Goal: Task Accomplishment & Management: Manage account settings

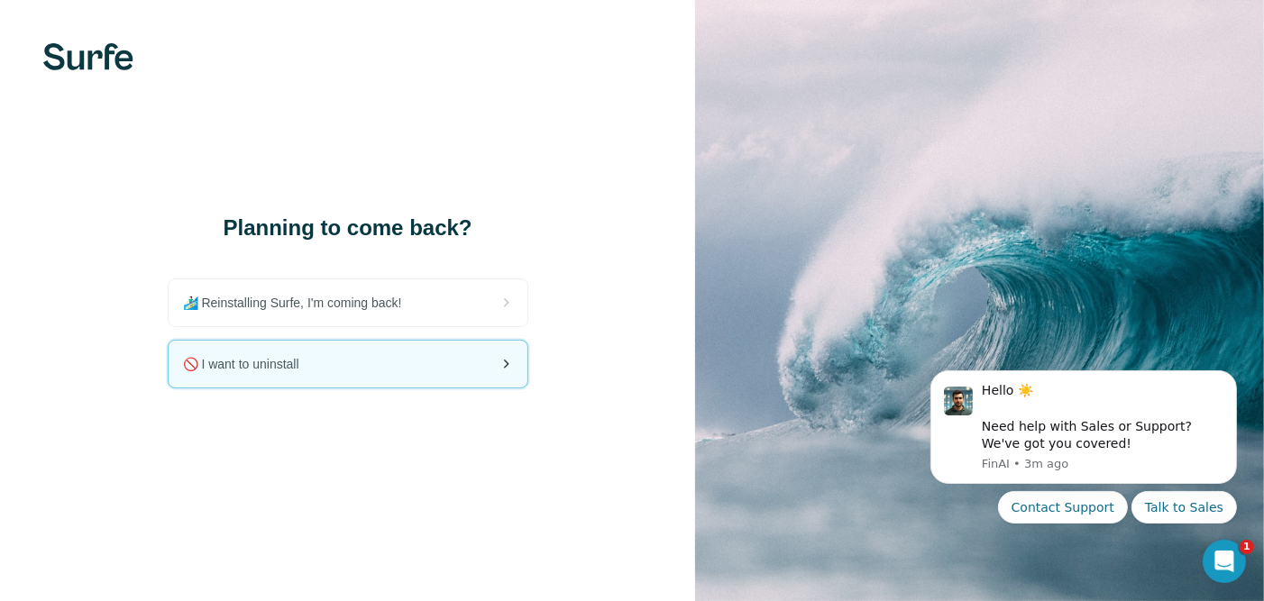
click at [370, 356] on div "🚫 I want to uninstall" at bounding box center [348, 364] width 359 height 47
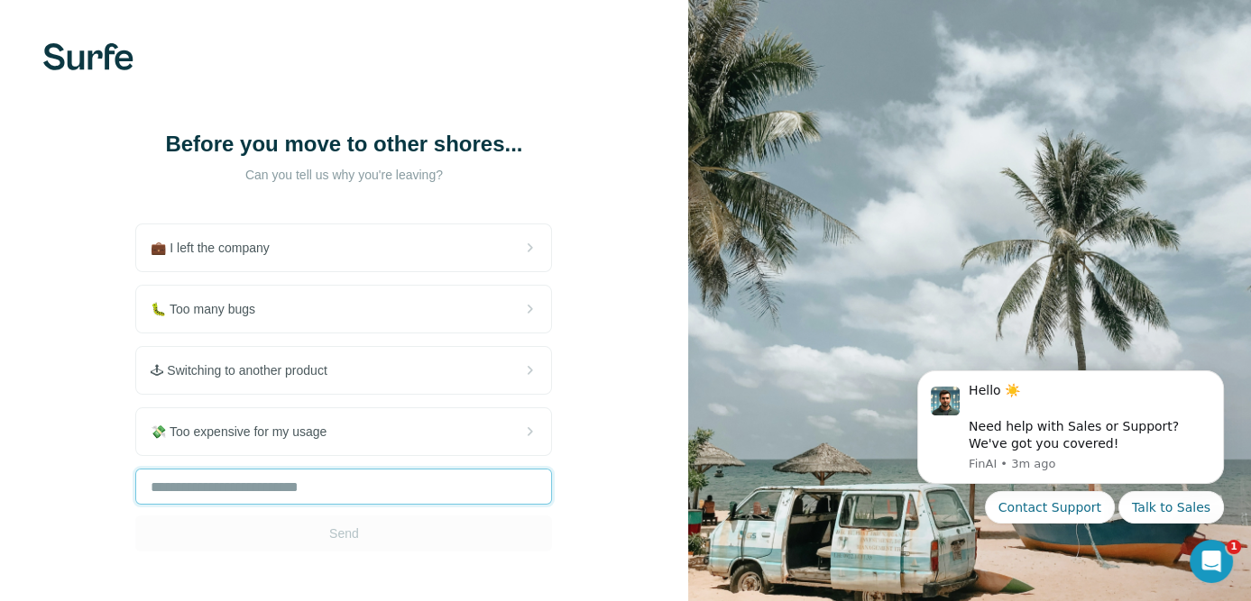
click at [351, 484] on input "text" at bounding box center [343, 487] width 417 height 36
type input "*"
type input "**********"
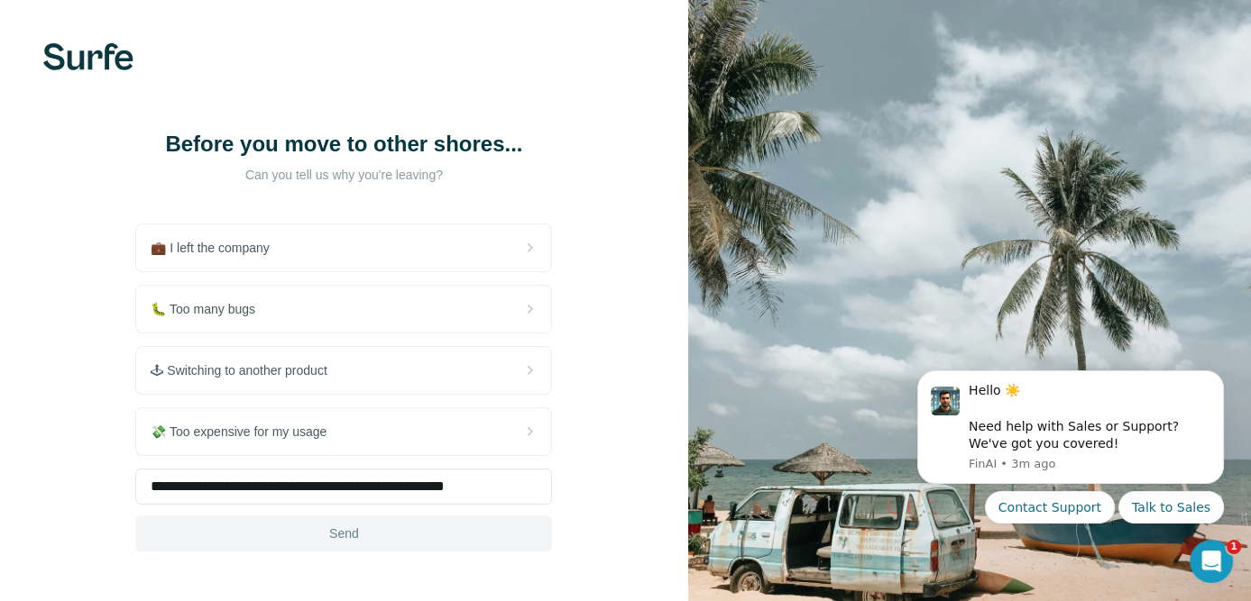
click at [335, 540] on span "Send" at bounding box center [344, 534] width 30 height 18
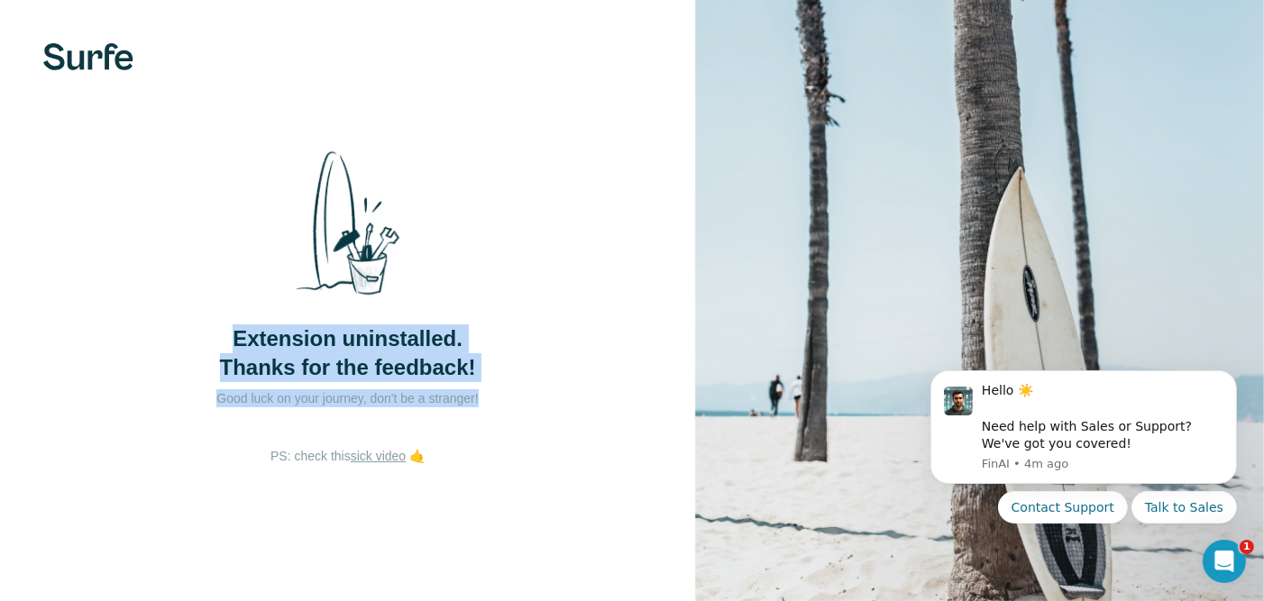
drag, startPoint x: 500, startPoint y: 414, endPoint x: 218, endPoint y: 331, distance: 293.3
click at [218, 331] on div "Extension uninstalled. Thanks for the feedback! Good luck on your journey, don'…" at bounding box center [348, 292] width 361 height 312
click at [290, 343] on span "Extension uninstalled. Thanks for the feedback!" at bounding box center [348, 354] width 256 height 58
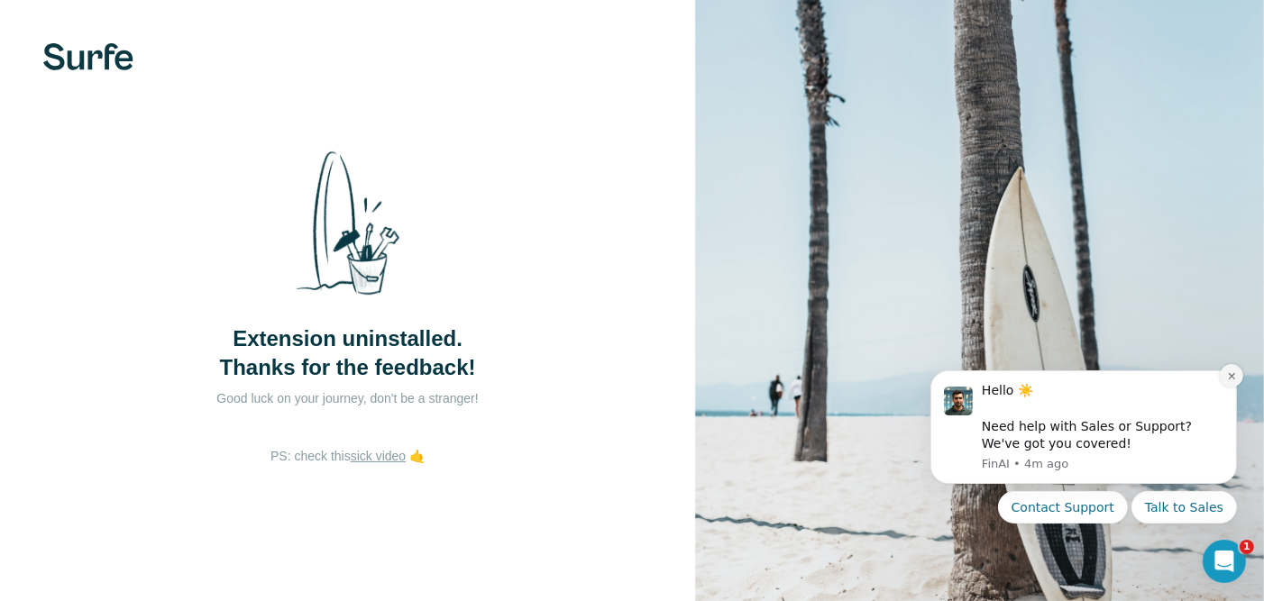
click at [1230, 380] on icon "Dismiss notification" at bounding box center [1231, 376] width 10 height 10
